Goal: Information Seeking & Learning: Learn about a topic

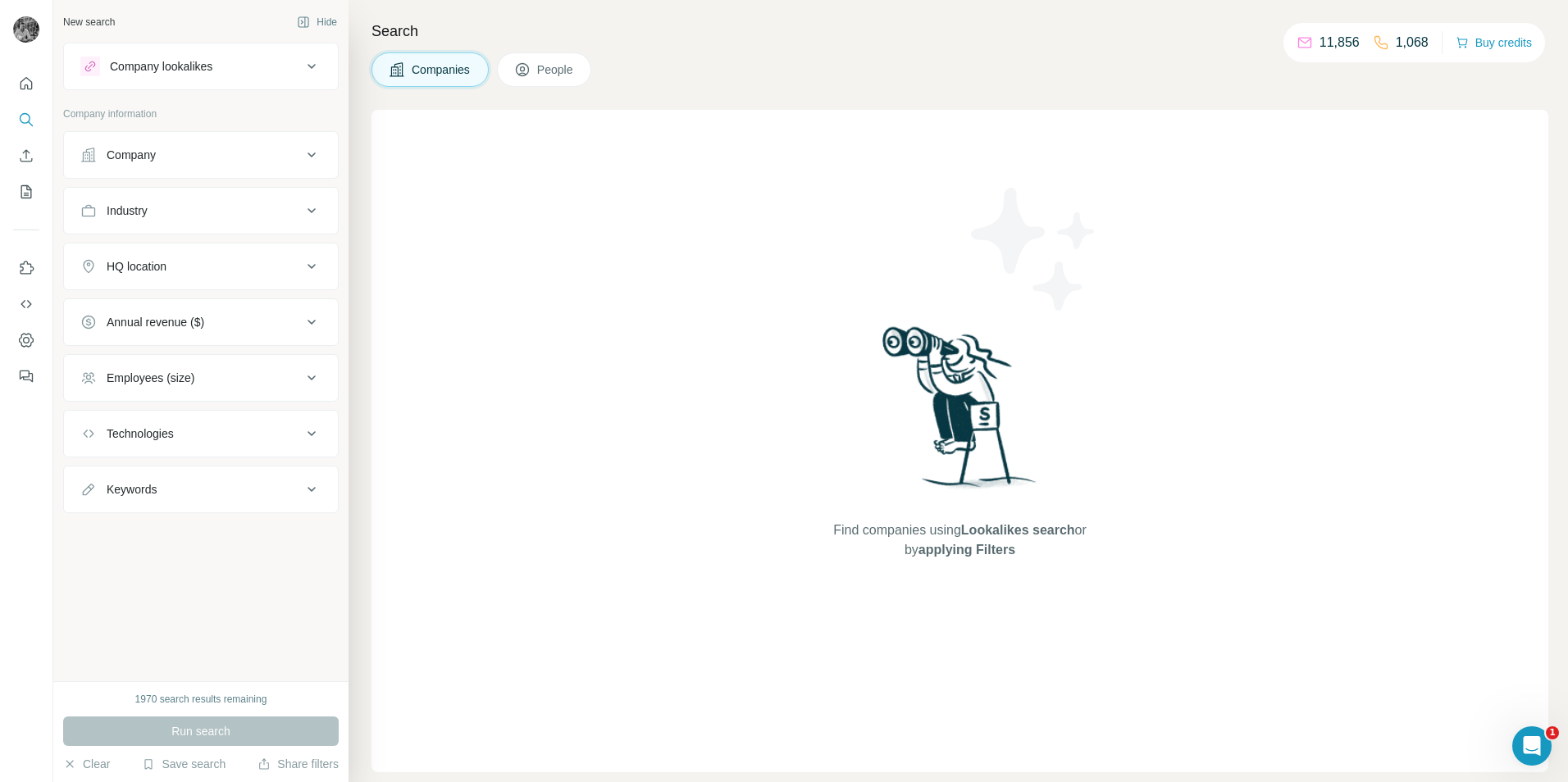
click at [270, 203] on div "Industry" at bounding box center [191, 210] width 222 height 16
click at [238, 246] on input at bounding box center [192, 252] width 203 height 18
drag, startPoint x: 238, startPoint y: 246, endPoint x: 221, endPoint y: 255, distance: 19.2
click at [234, 247] on input at bounding box center [192, 252] width 203 height 18
click at [218, 249] on input at bounding box center [192, 252] width 203 height 18
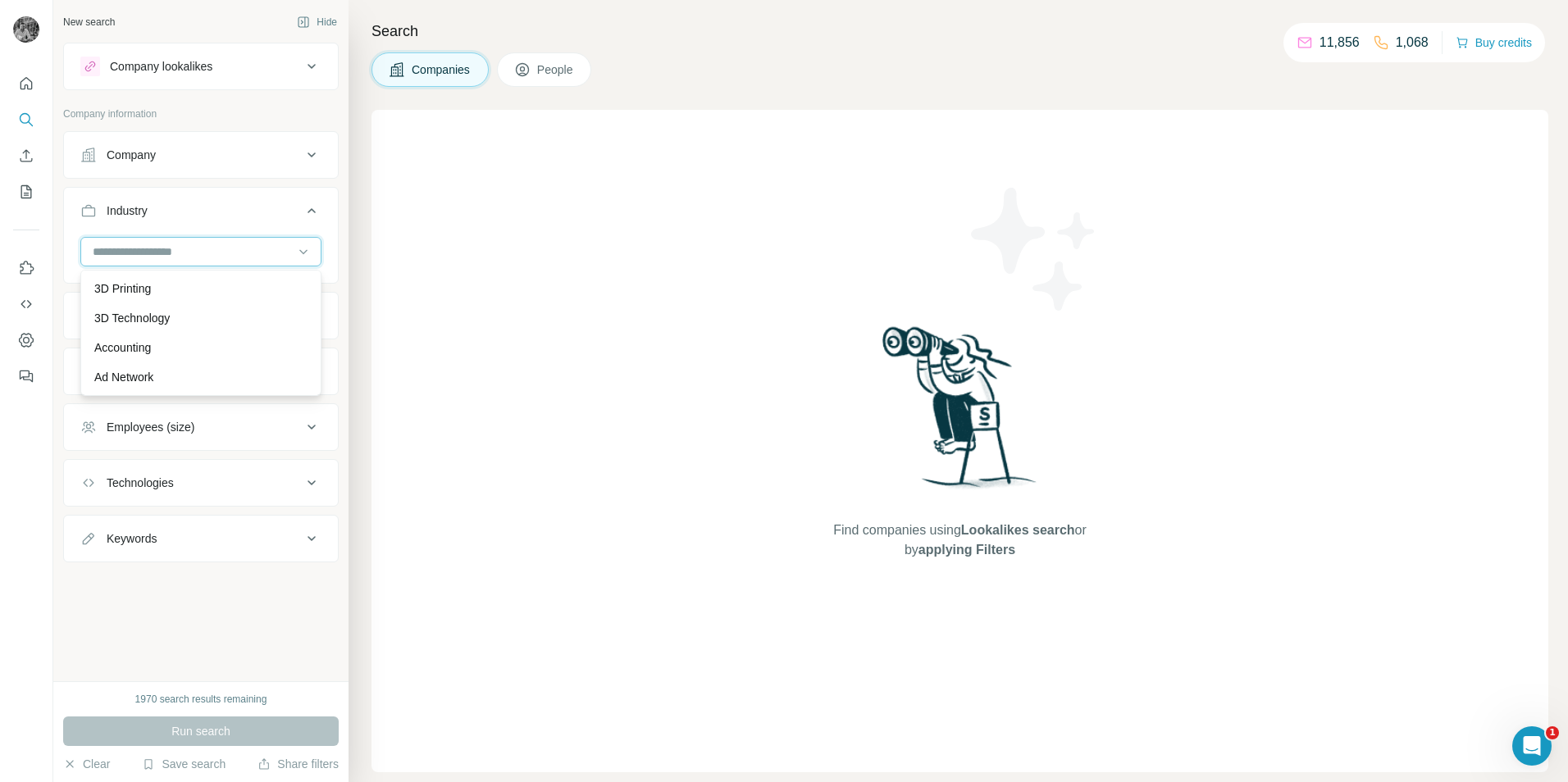
click at [204, 249] on input at bounding box center [192, 252] width 203 height 18
type input "*******"
click at [147, 289] on div "Charity" at bounding box center [201, 288] width 213 height 16
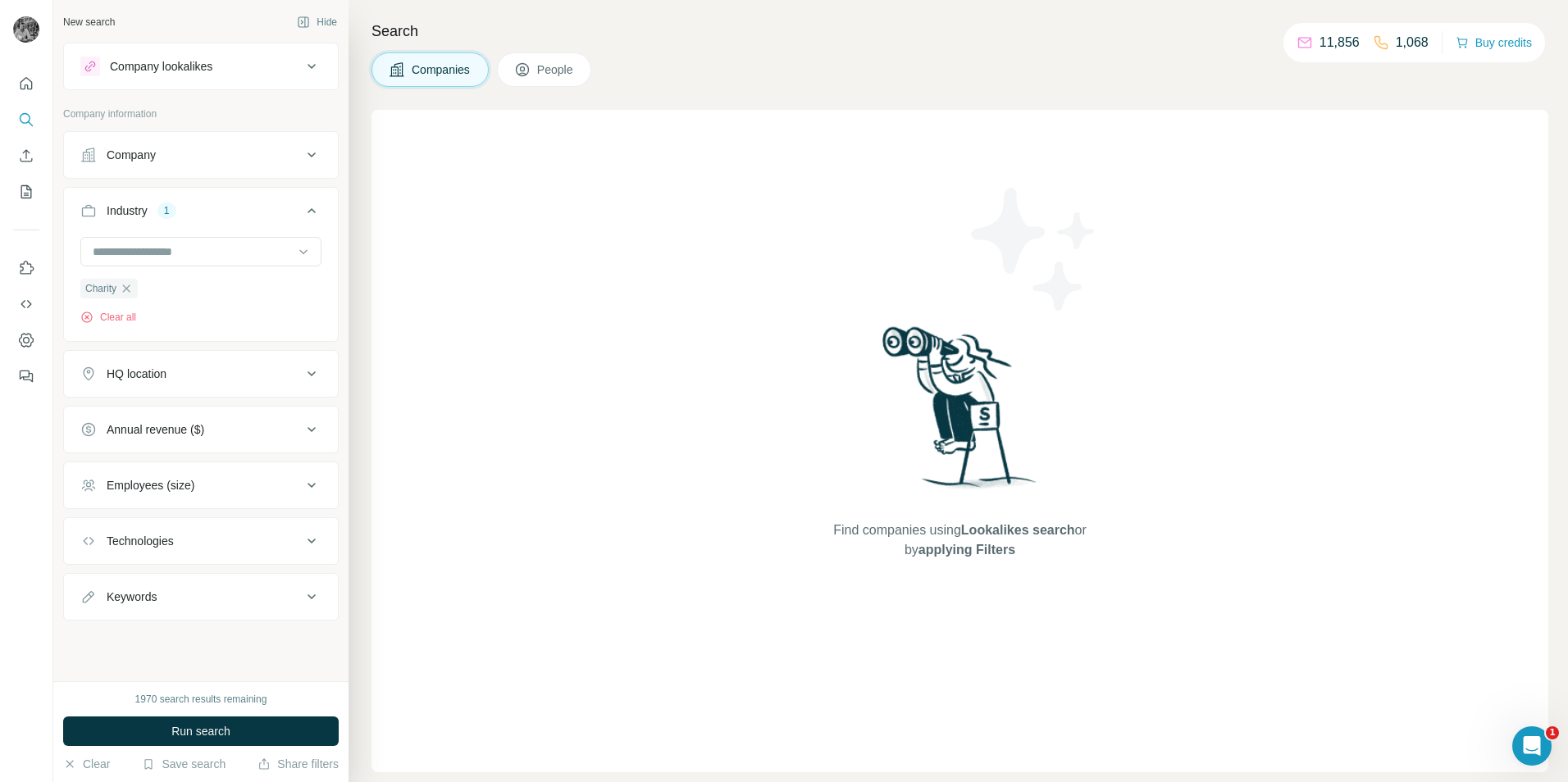
click at [290, 388] on button "HQ location" at bounding box center [201, 374] width 274 height 39
click at [256, 413] on input "text" at bounding box center [201, 415] width 241 height 29
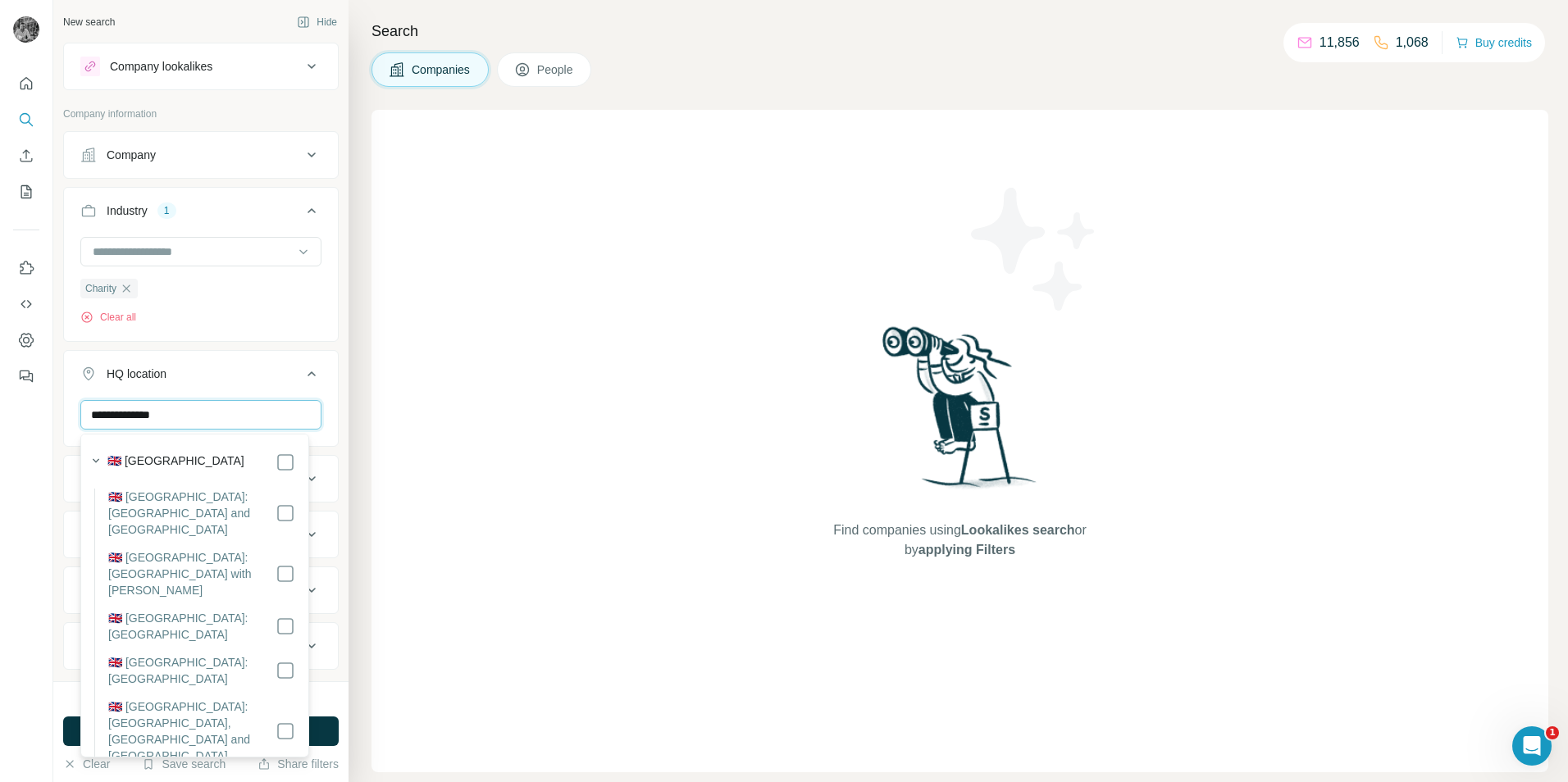
type input "**********"
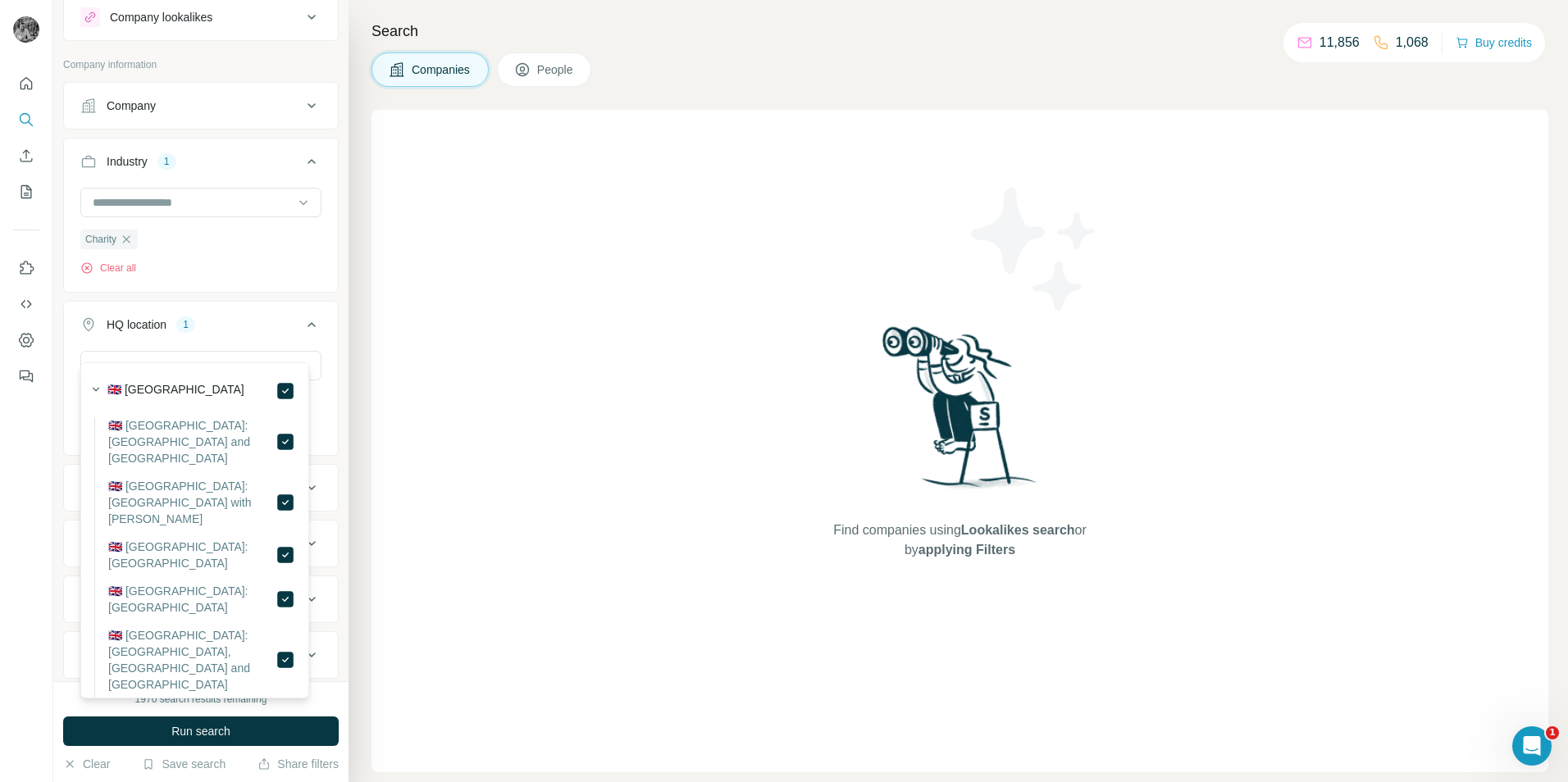
scroll to position [94, 0]
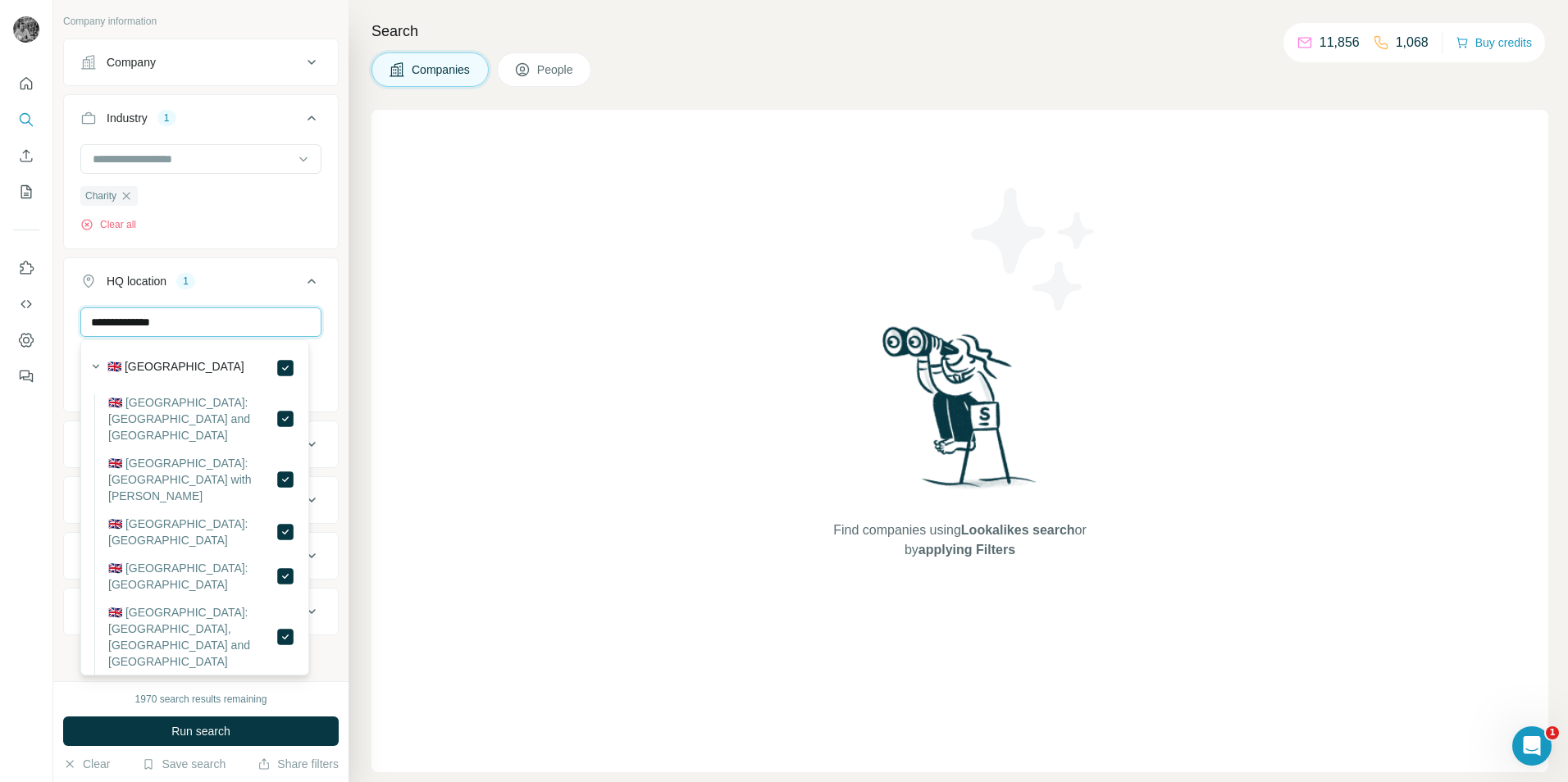
drag, startPoint x: 252, startPoint y: 308, endPoint x: 252, endPoint y: 298, distance: 10.0
click at [252, 306] on div "**********" at bounding box center [201, 335] width 276 height 155
click at [95, 361] on icon "button" at bounding box center [95, 366] width 16 height 16
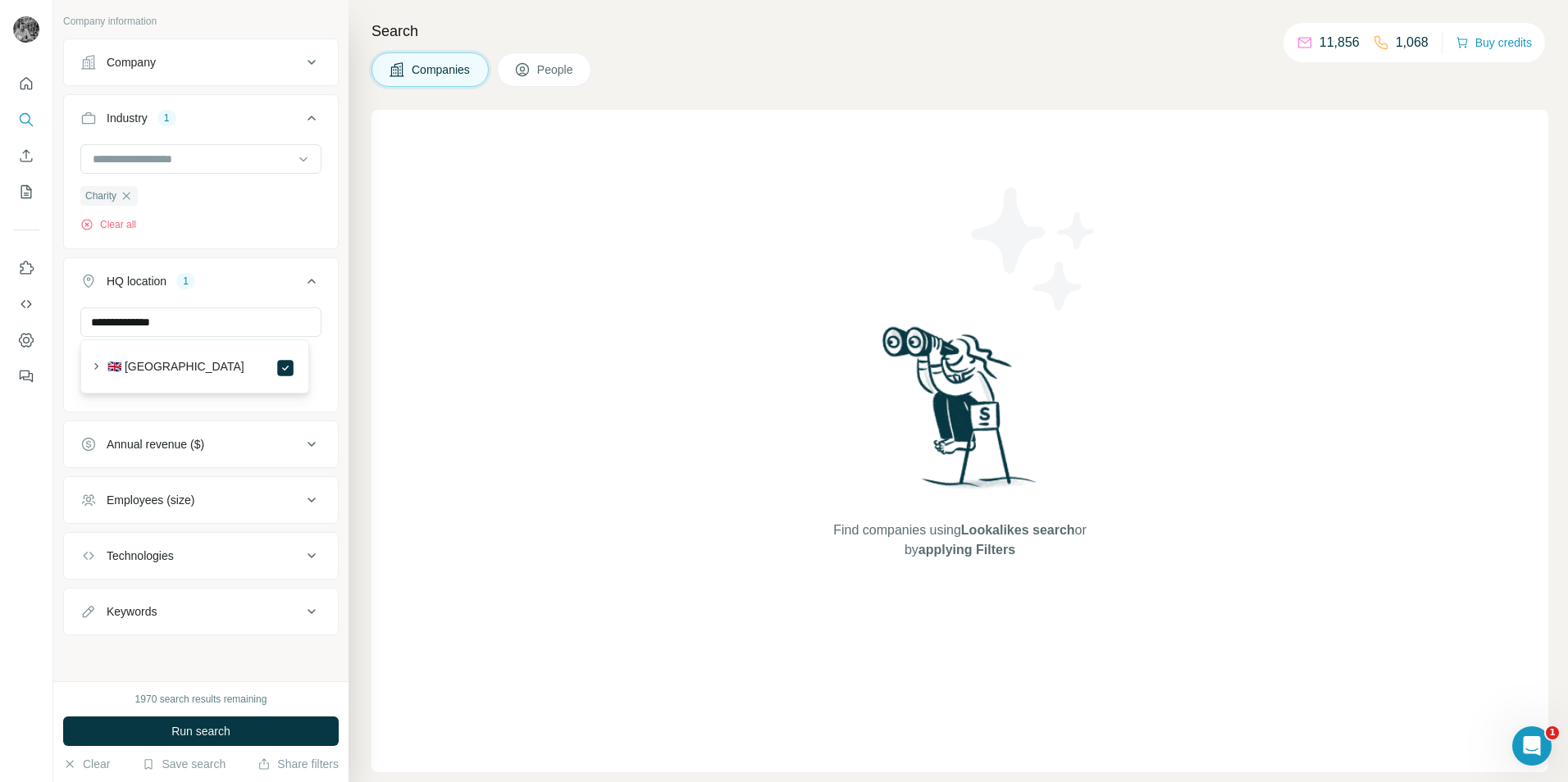
click at [319, 373] on div "**********" at bounding box center [201, 357] width 274 height 100
click at [203, 494] on div "Employees (size)" at bounding box center [191, 500] width 222 height 16
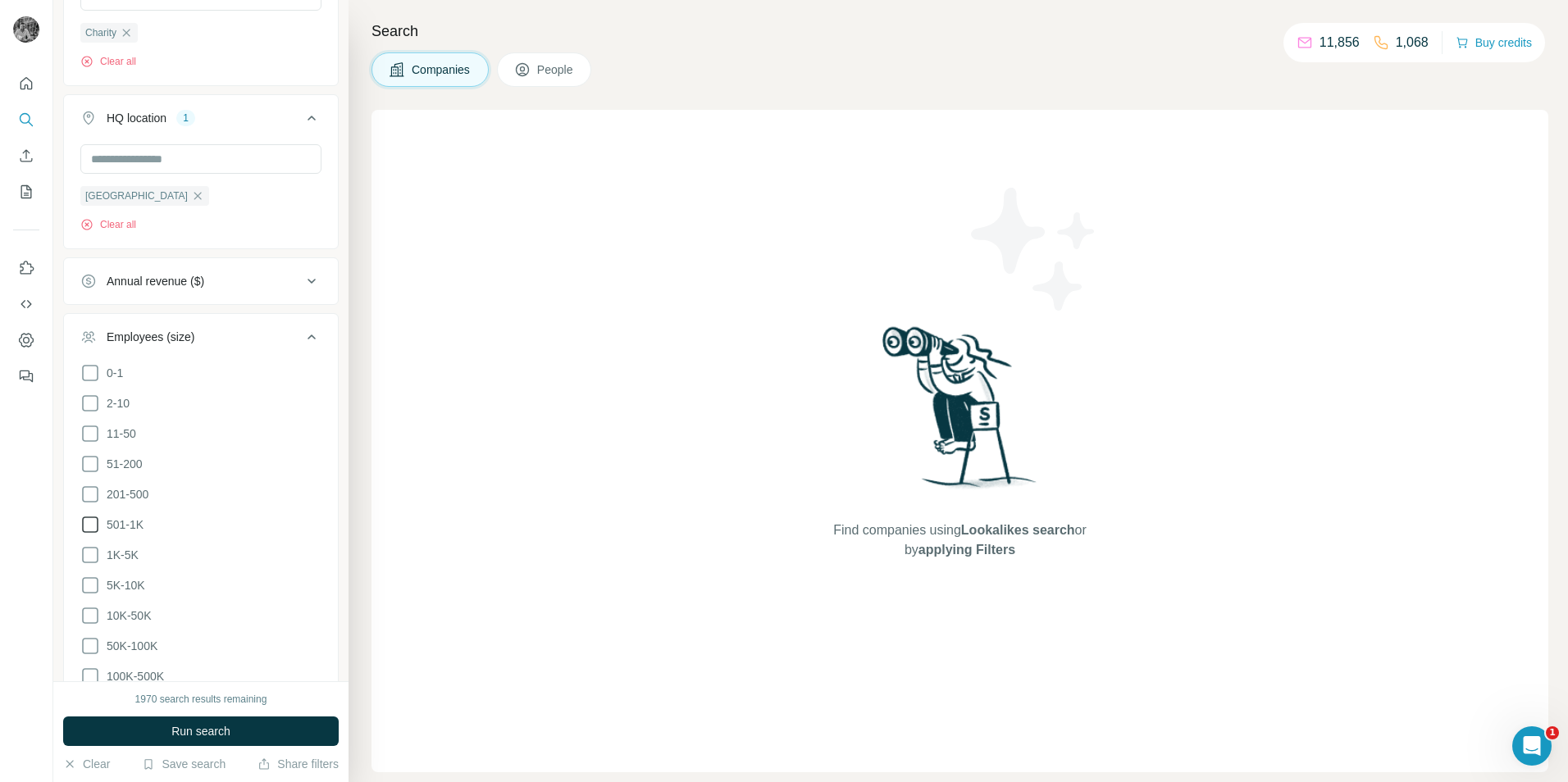
scroll to position [258, 0]
click at [88, 494] on icon at bounding box center [90, 492] width 20 height 20
click at [88, 490] on icon at bounding box center [90, 492] width 20 height 20
click at [91, 525] on icon at bounding box center [90, 522] width 20 height 20
click at [235, 721] on button "Run search" at bounding box center [201, 731] width 276 height 29
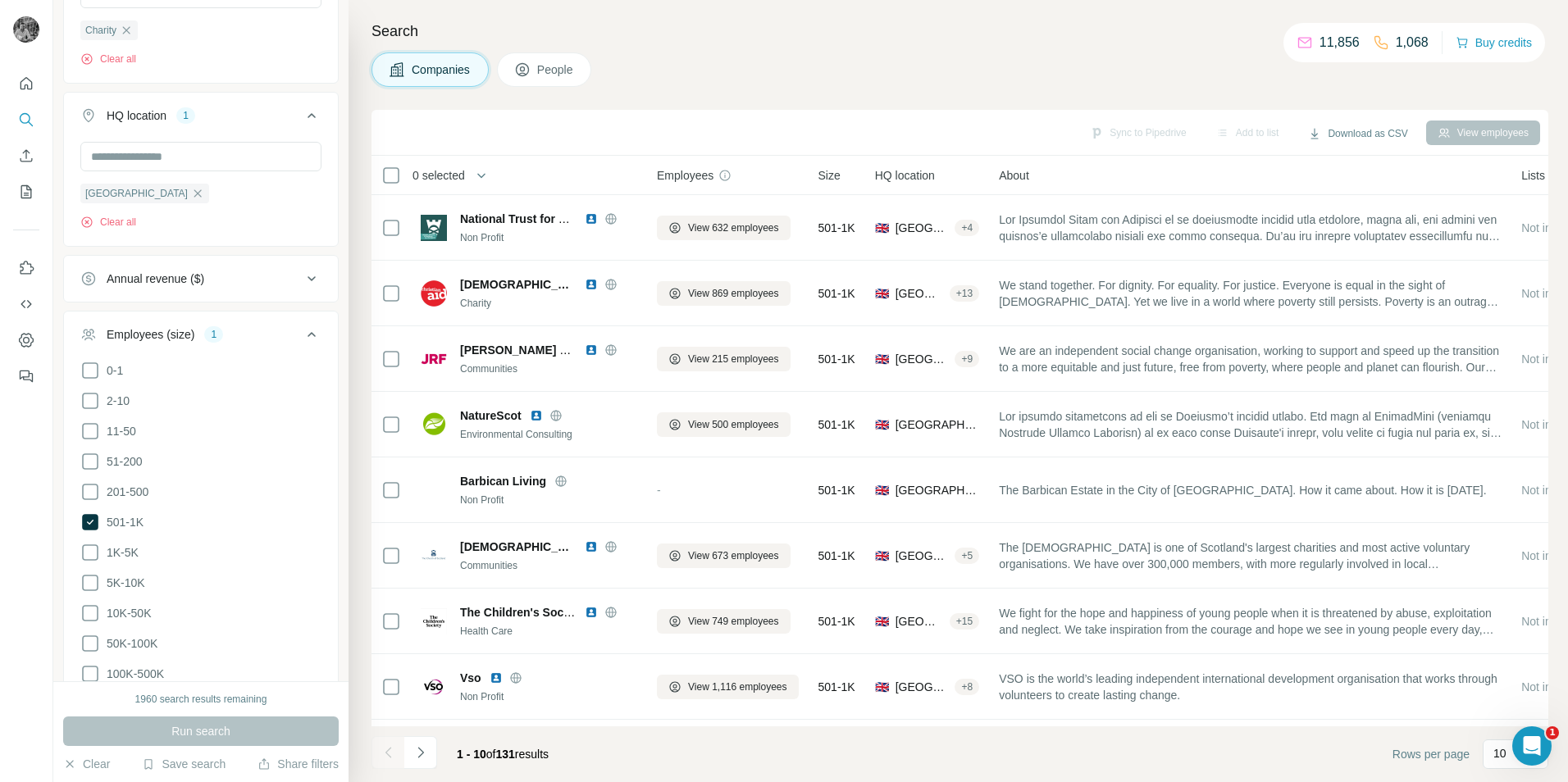
click at [286, 338] on div "Employees (size) 1" at bounding box center [191, 334] width 222 height 16
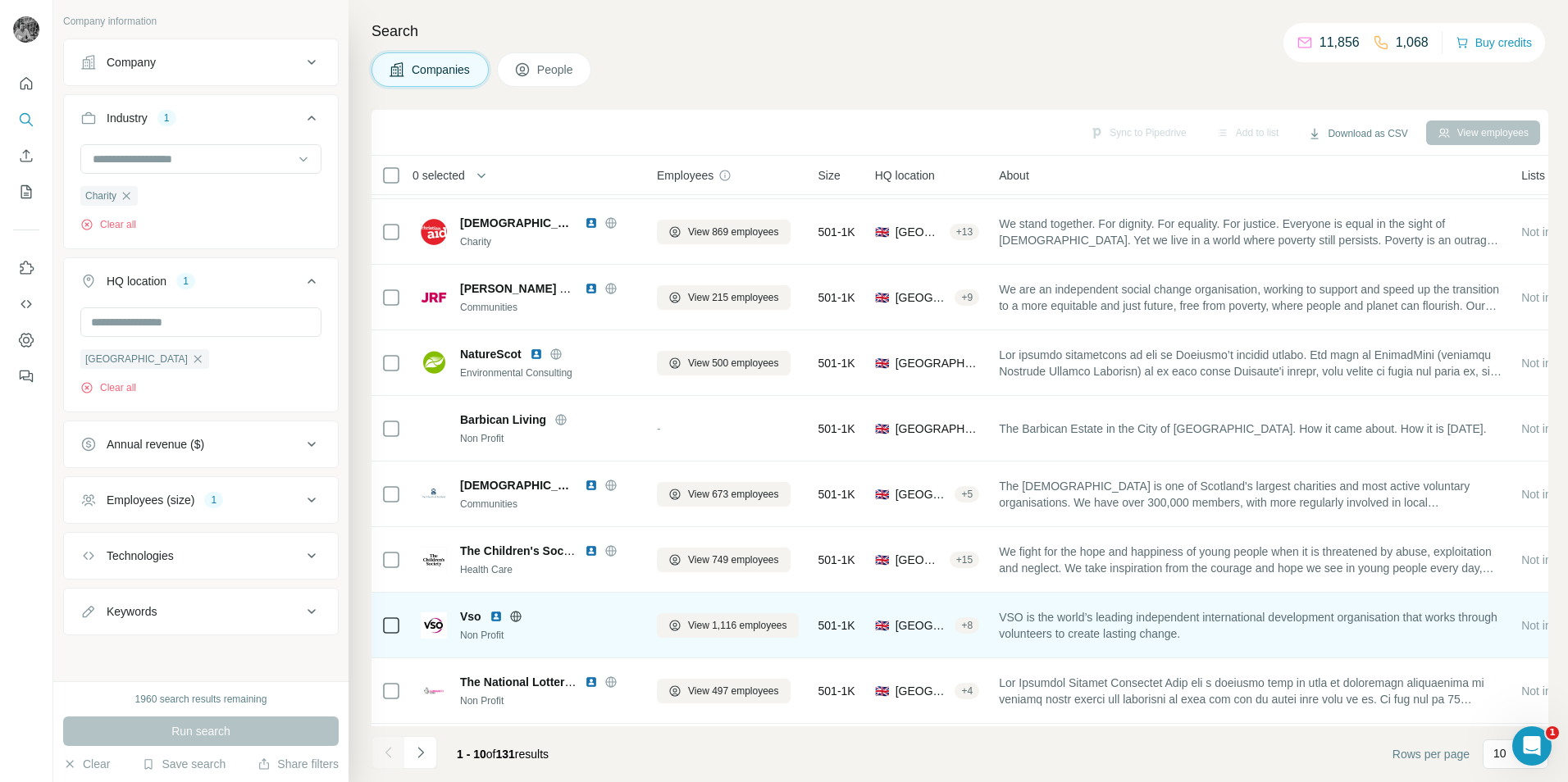
scroll to position [133, 0]
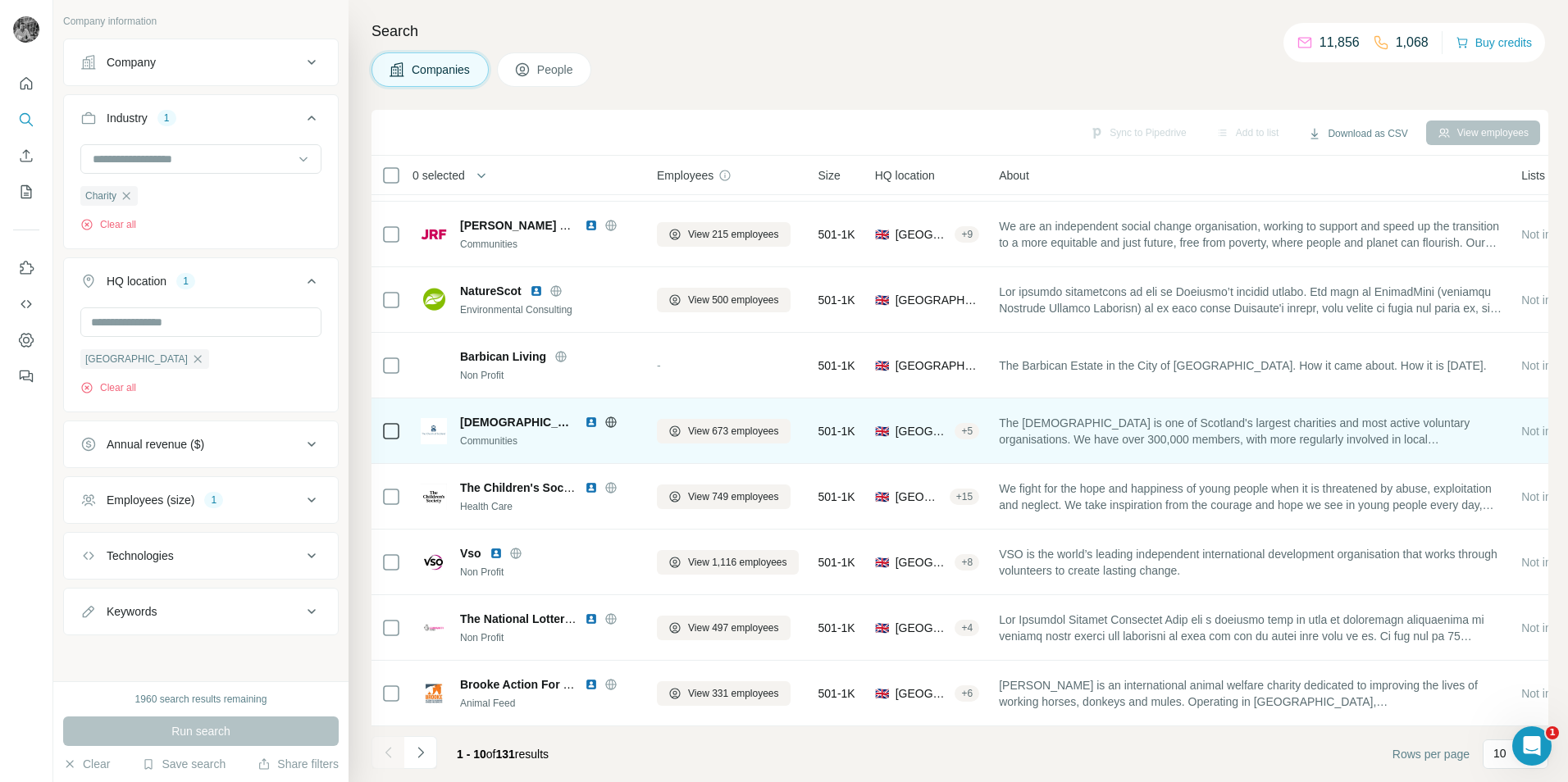
click at [585, 415] on img at bounding box center [591, 421] width 13 height 13
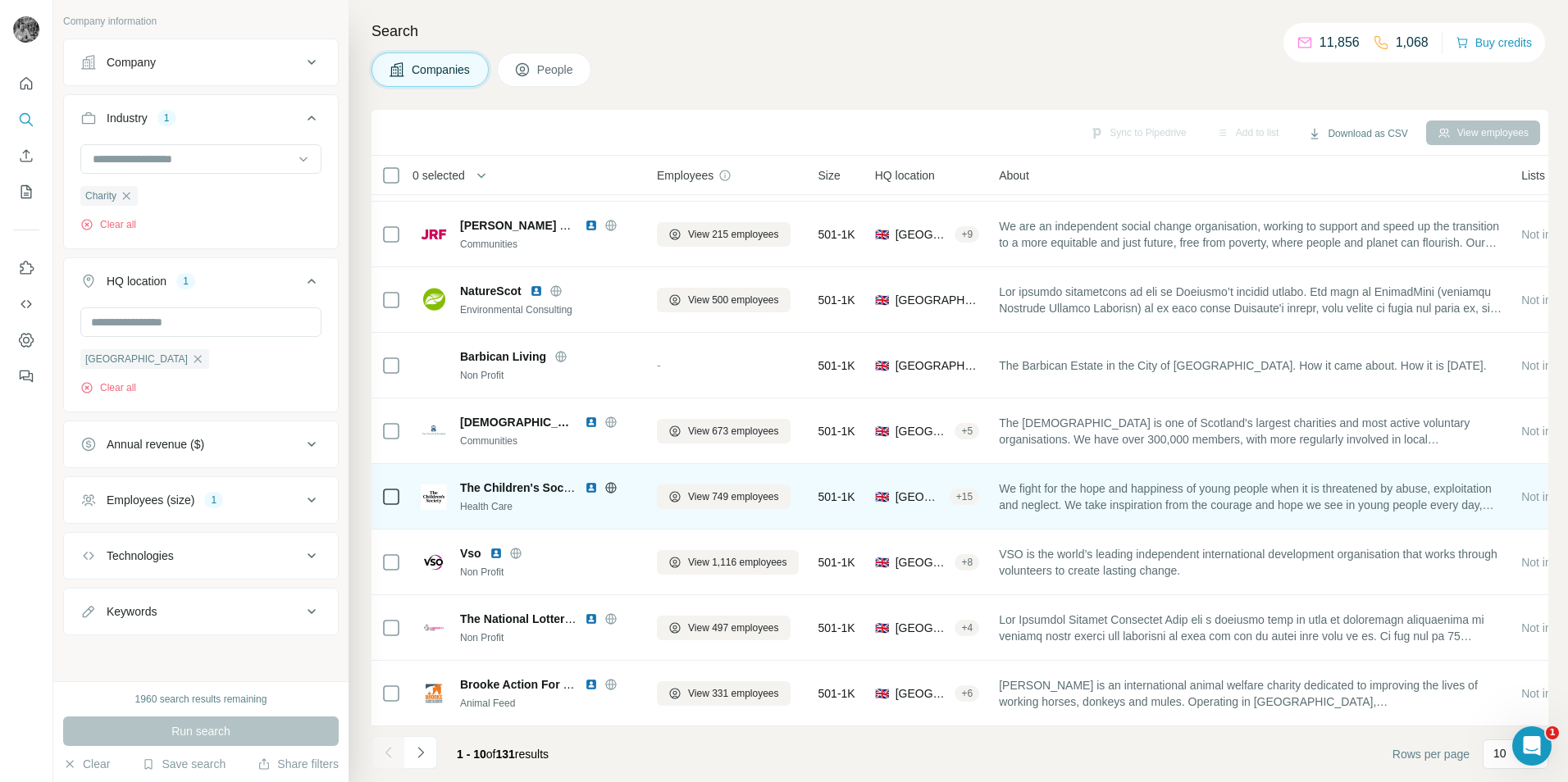
click at [589, 482] on img at bounding box center [591, 488] width 13 height 13
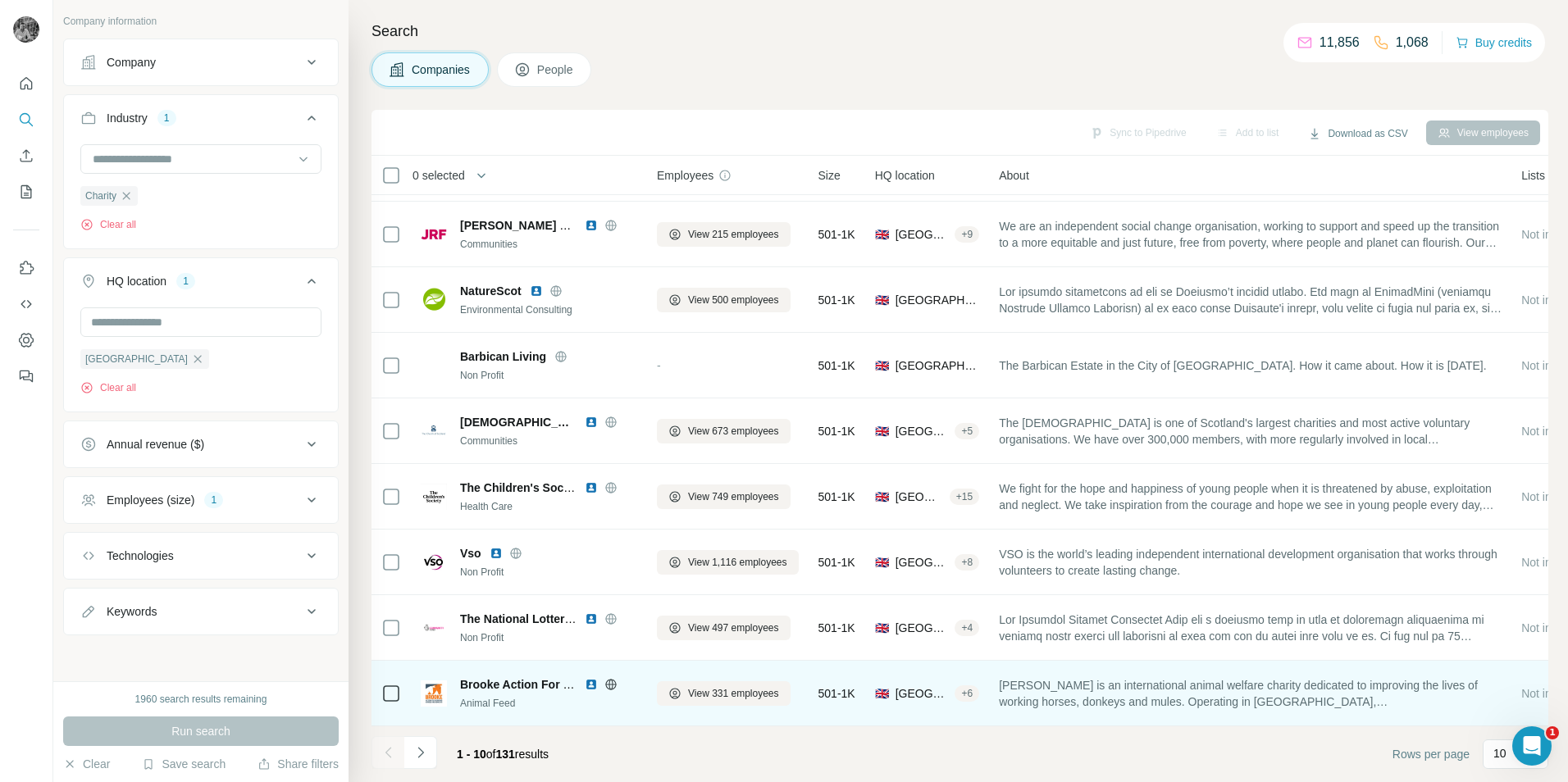
click at [593, 678] on img at bounding box center [591, 684] width 13 height 13
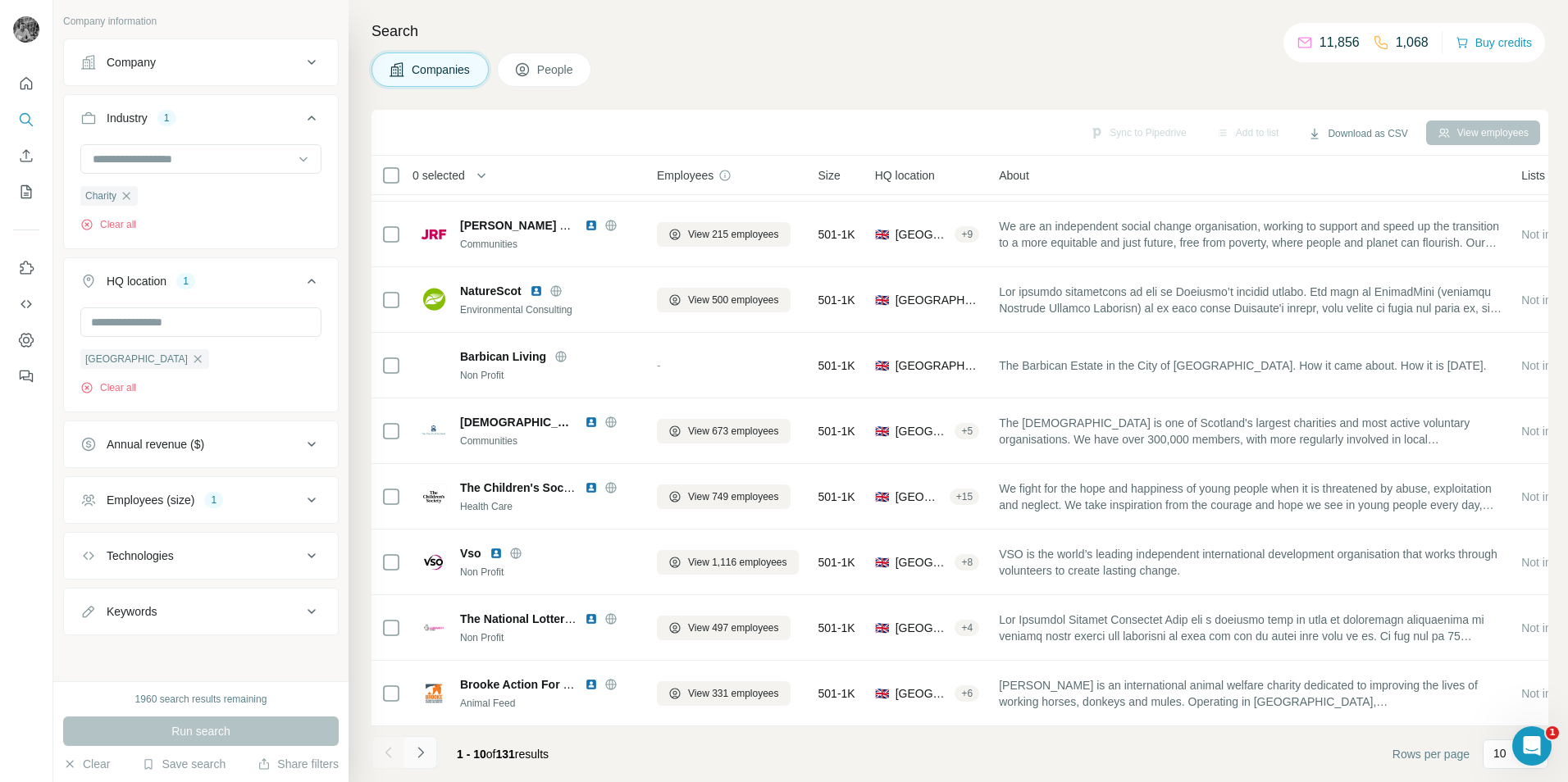
click at [421, 759] on icon "Navigate to next page" at bounding box center [420, 752] width 16 height 16
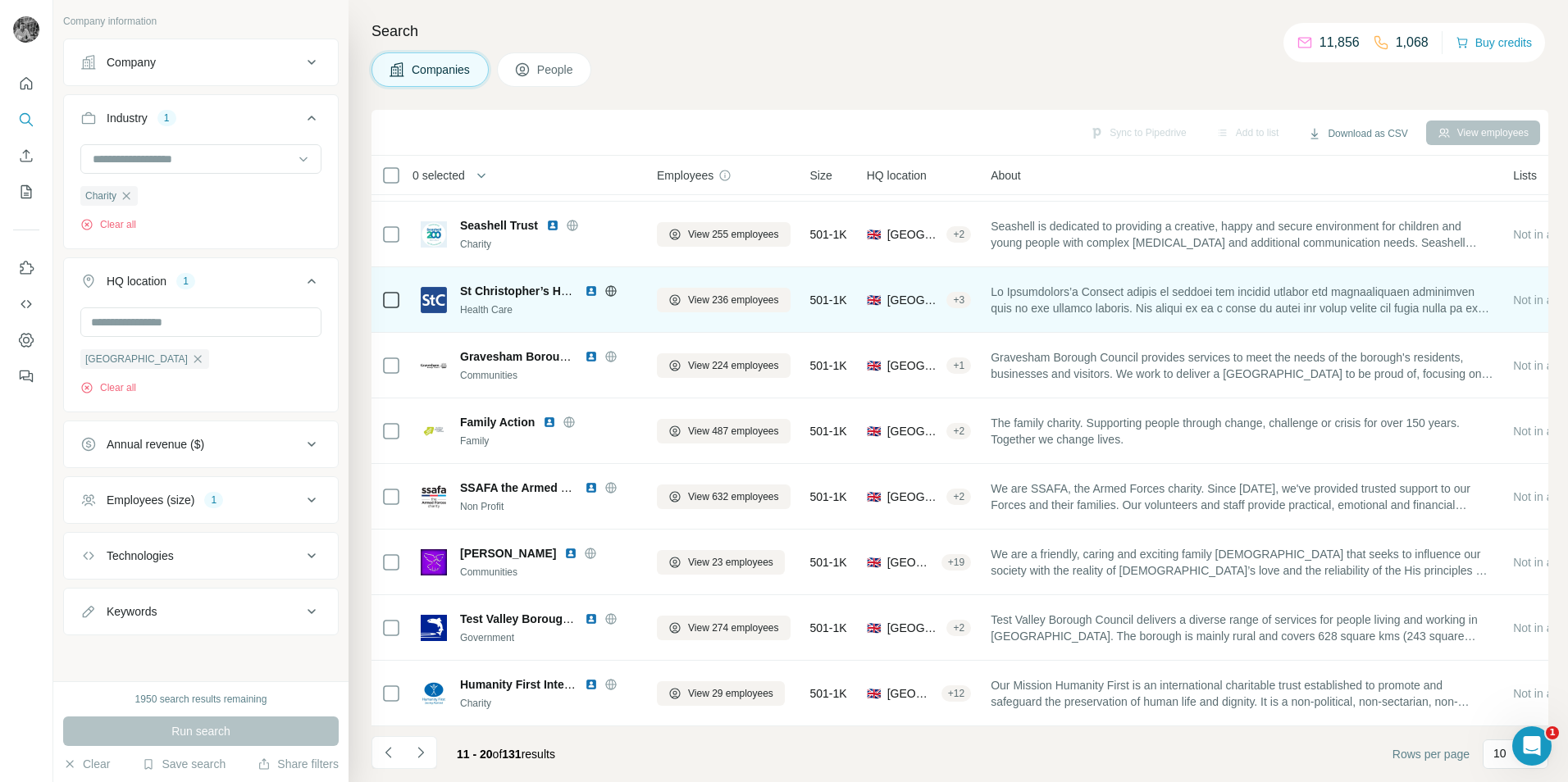
click at [593, 284] on img at bounding box center [591, 290] width 13 height 13
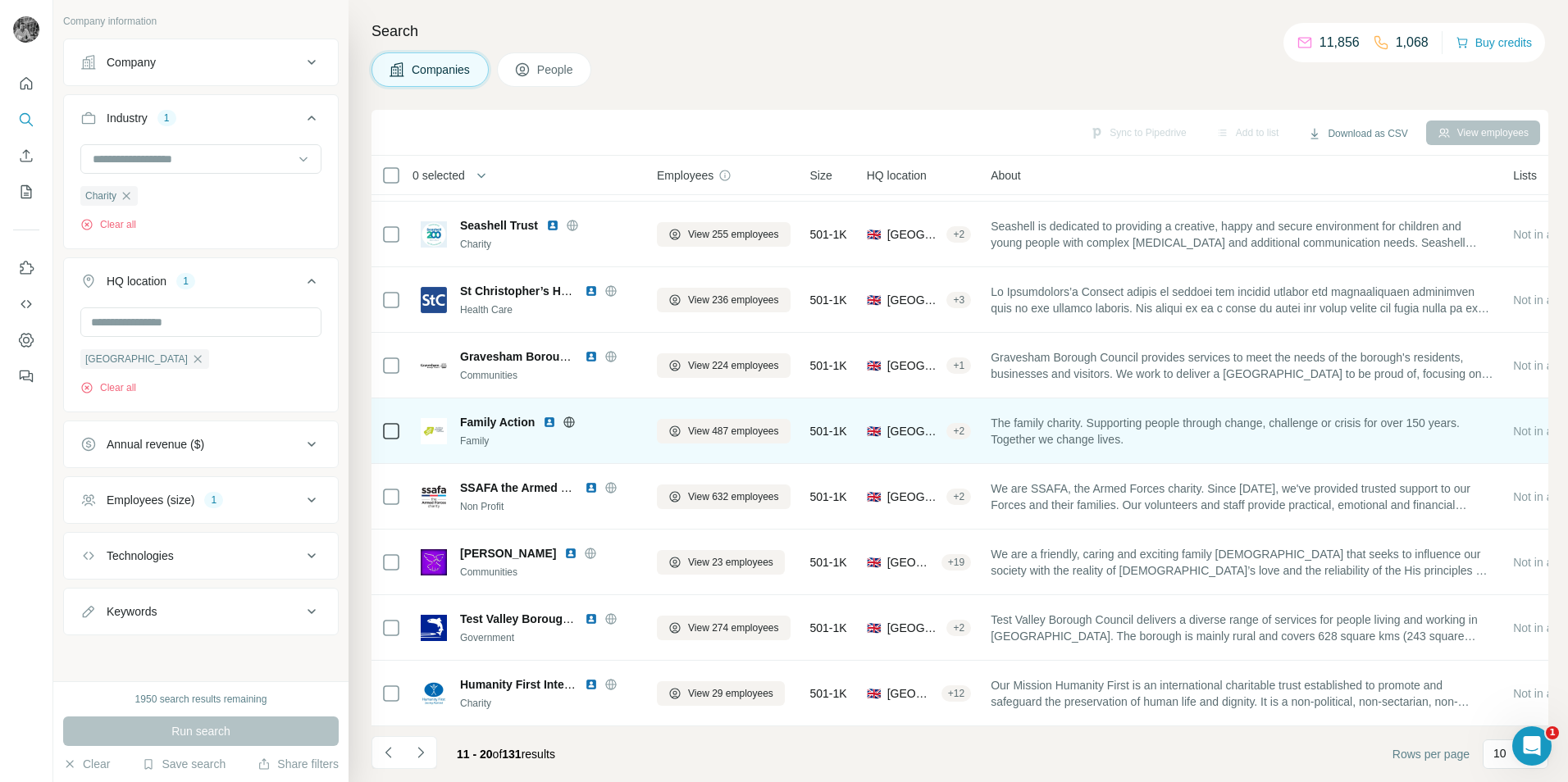
click at [552, 415] on img at bounding box center [549, 421] width 13 height 13
